Goal: Navigation & Orientation: Find specific page/section

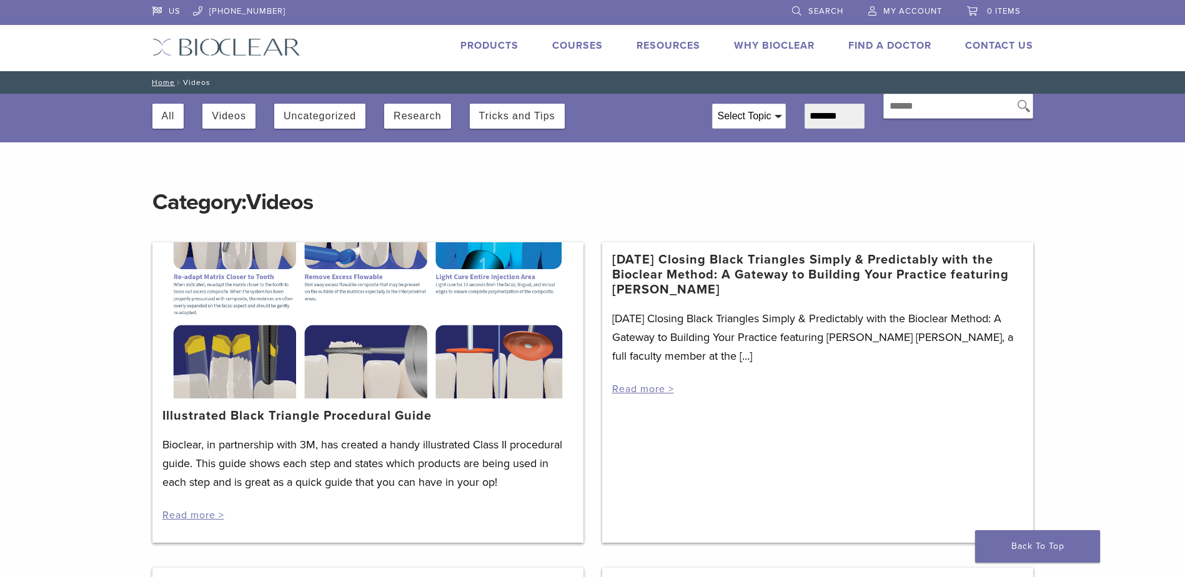
click at [197, 40] on img at bounding box center [226, 47] width 148 height 18
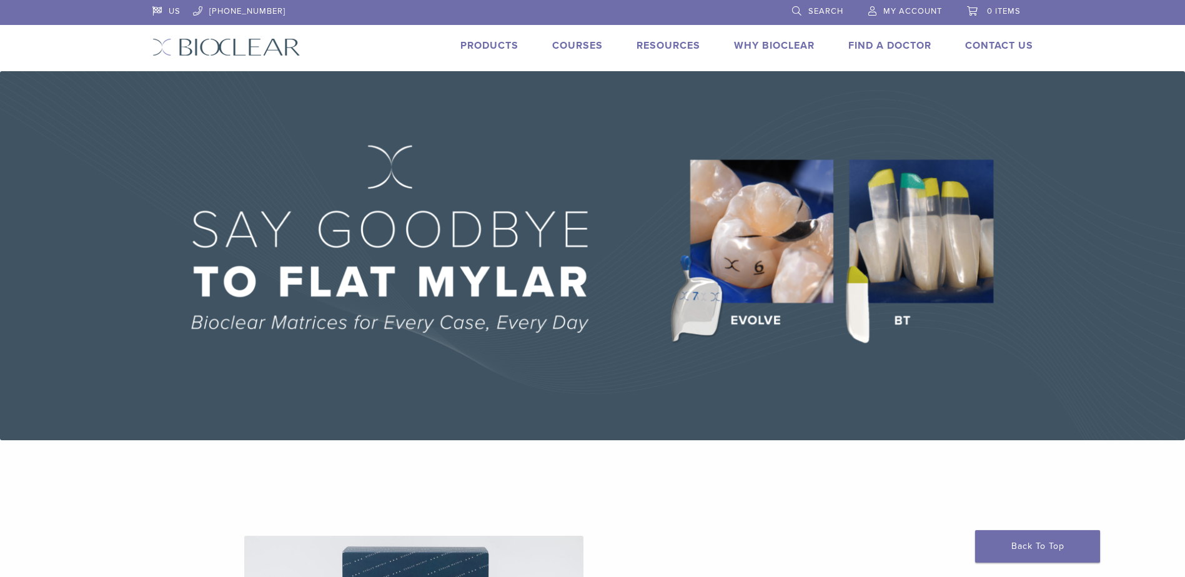
click at [483, 42] on link "Products" at bounding box center [489, 45] width 58 height 12
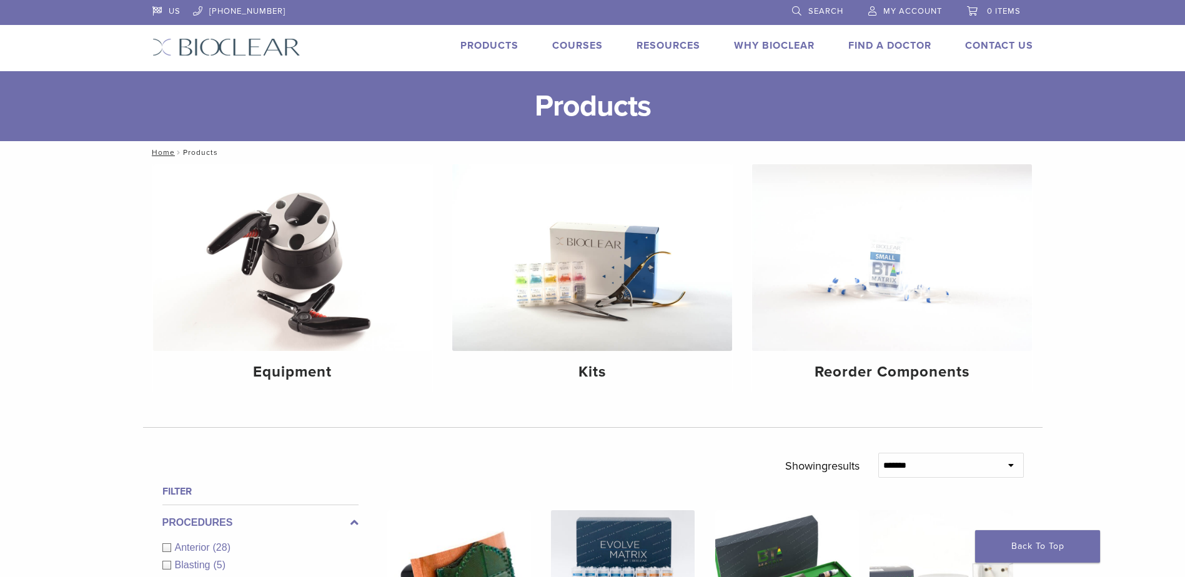
click at [245, 44] on img at bounding box center [226, 47] width 148 height 18
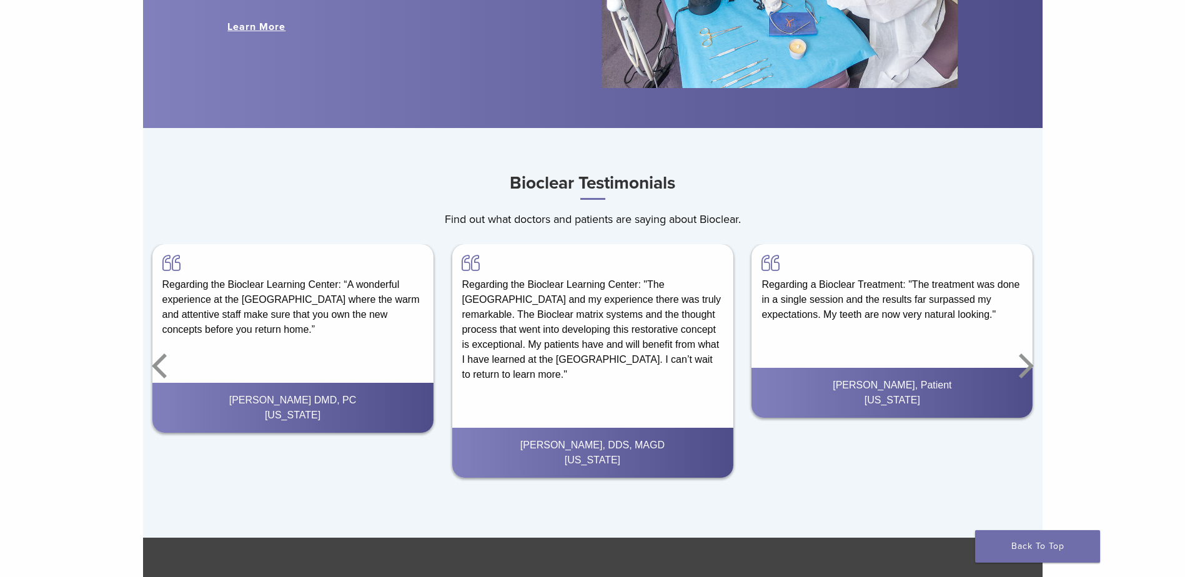
scroll to position [1748, 0]
